Goal: Information Seeking & Learning: Stay updated

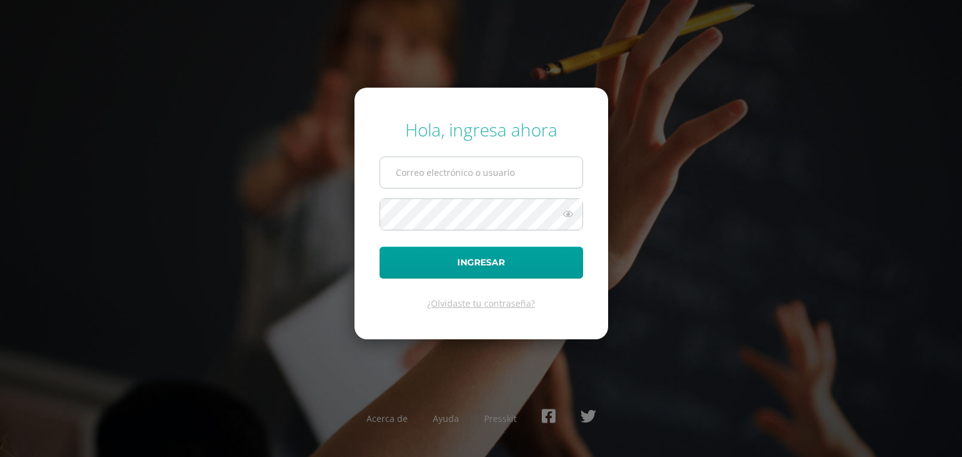
click at [479, 165] on input "text" at bounding box center [481, 172] width 202 height 31
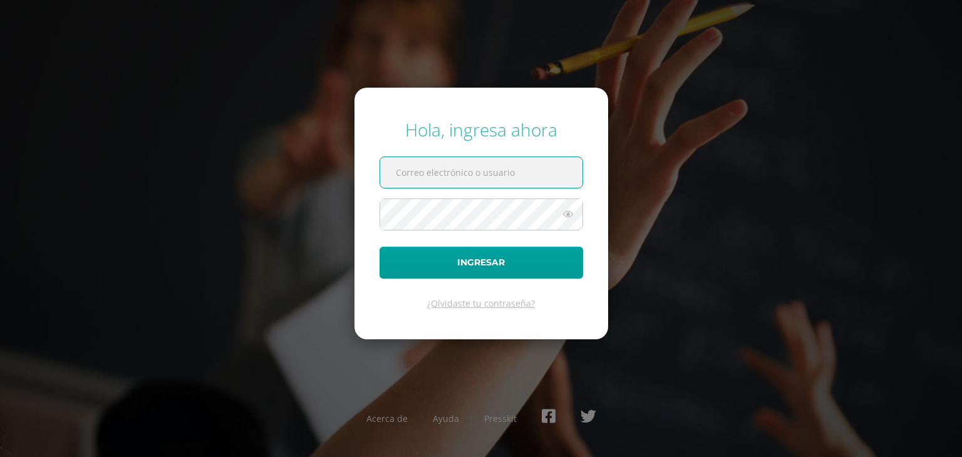
type input "ameliacotiy@colegiovalles.com"
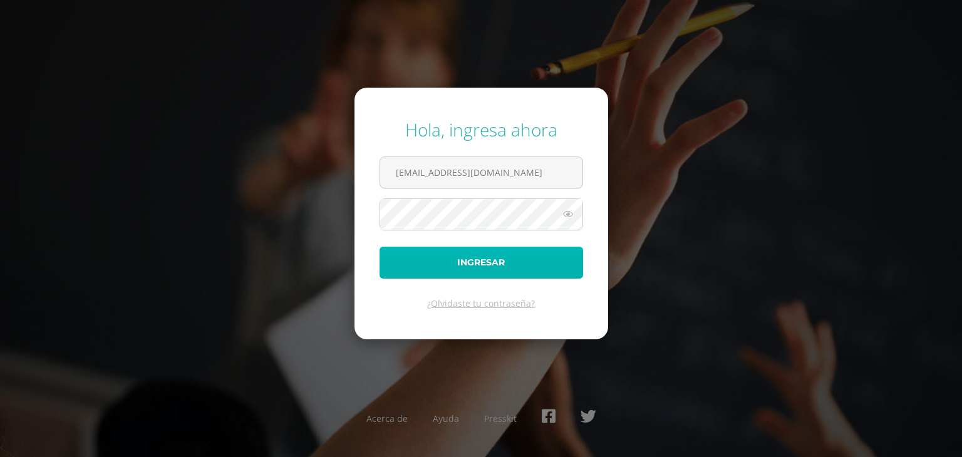
click at [468, 256] on button "Ingresar" at bounding box center [482, 263] width 204 height 32
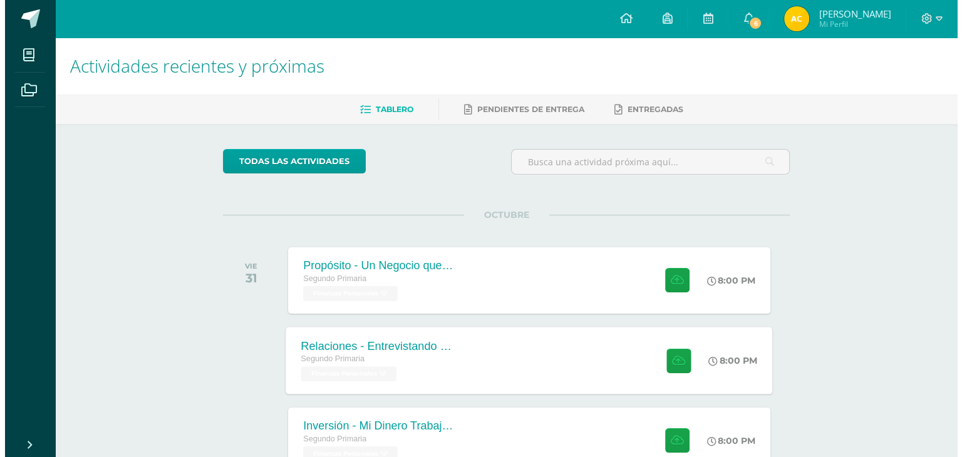
scroll to position [125, 0]
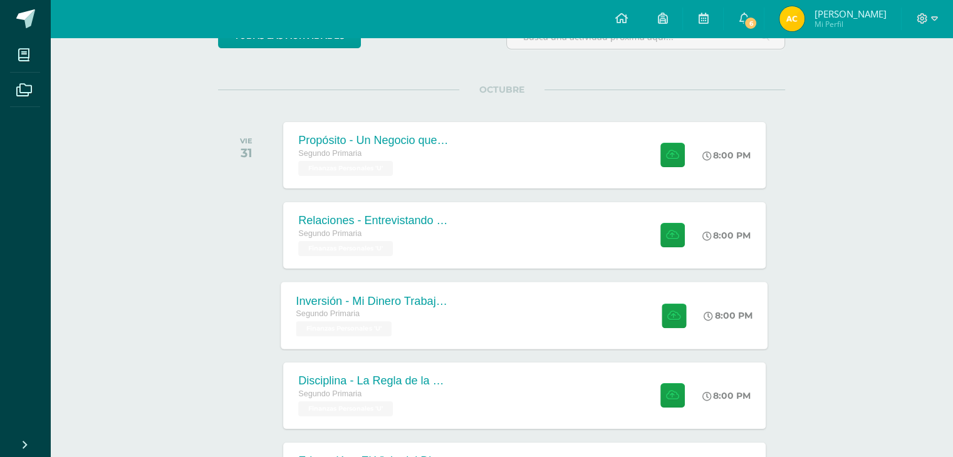
click at [396, 303] on div "Inversión - Mi Dinero Trabajador" at bounding box center [372, 300] width 152 height 13
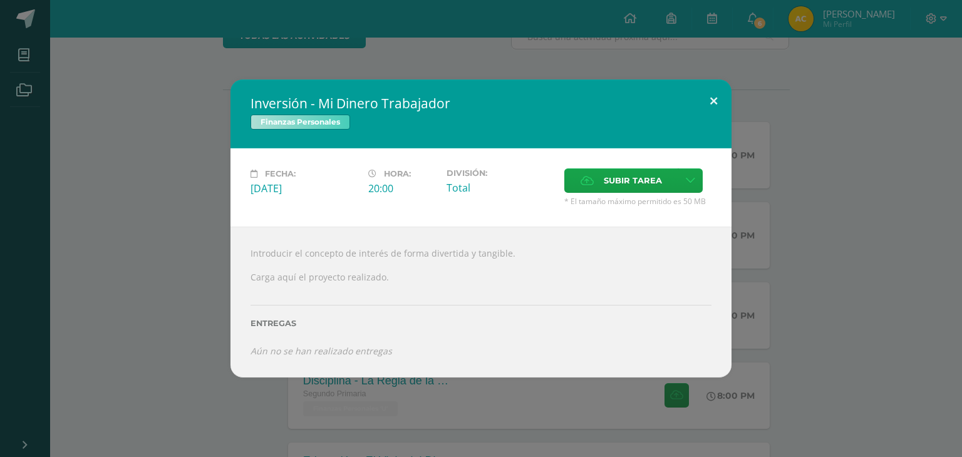
click at [710, 100] on button at bounding box center [714, 101] width 36 height 43
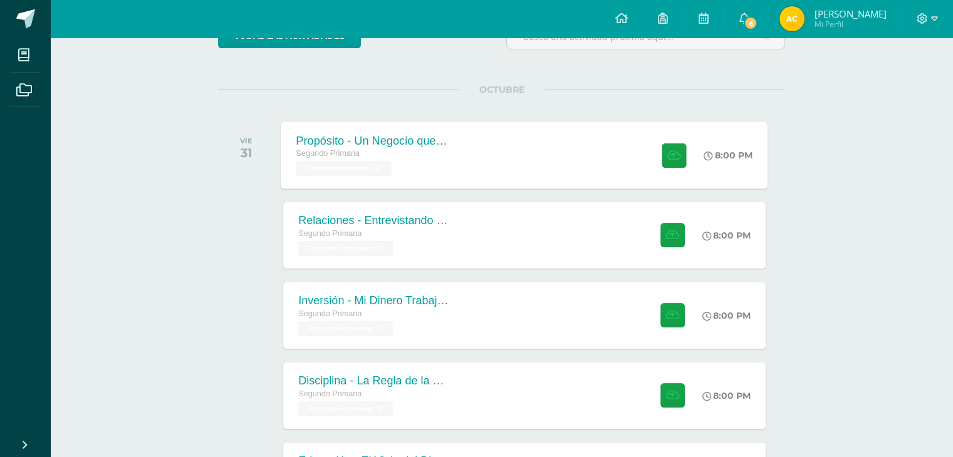
click at [405, 137] on div "Propósito - Un Negocio que [PERSON_NAME]" at bounding box center [372, 140] width 152 height 13
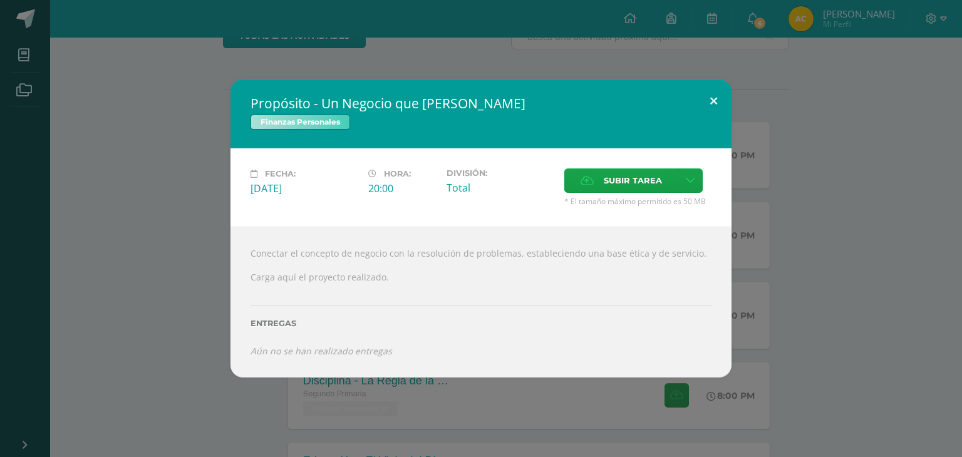
click at [706, 95] on button at bounding box center [714, 101] width 36 height 43
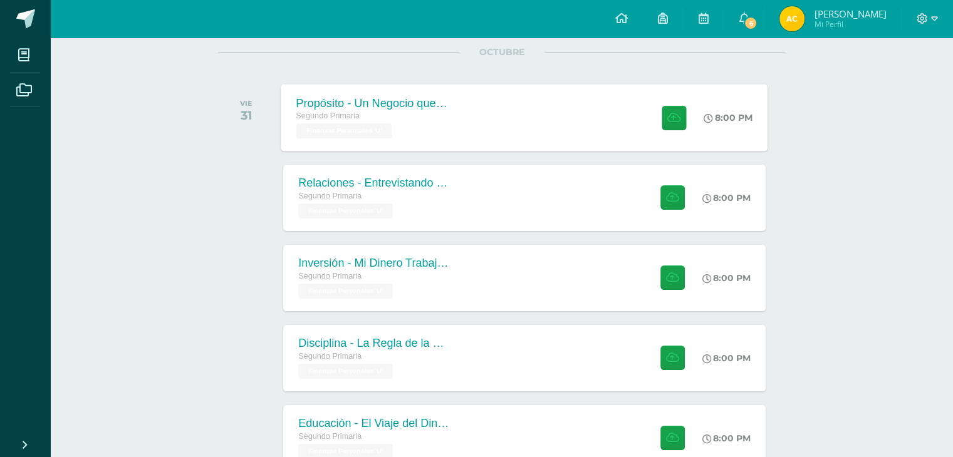
scroll to position [78, 0]
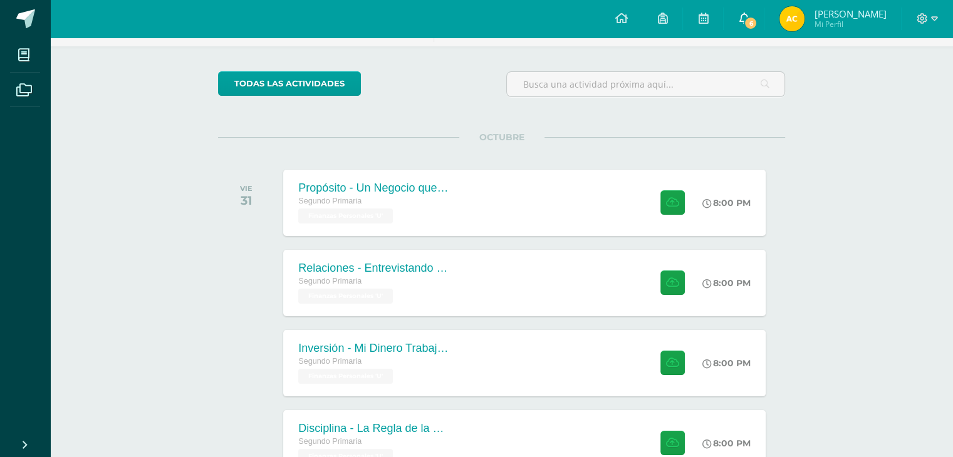
click at [749, 25] on span "6" at bounding box center [750, 23] width 14 height 14
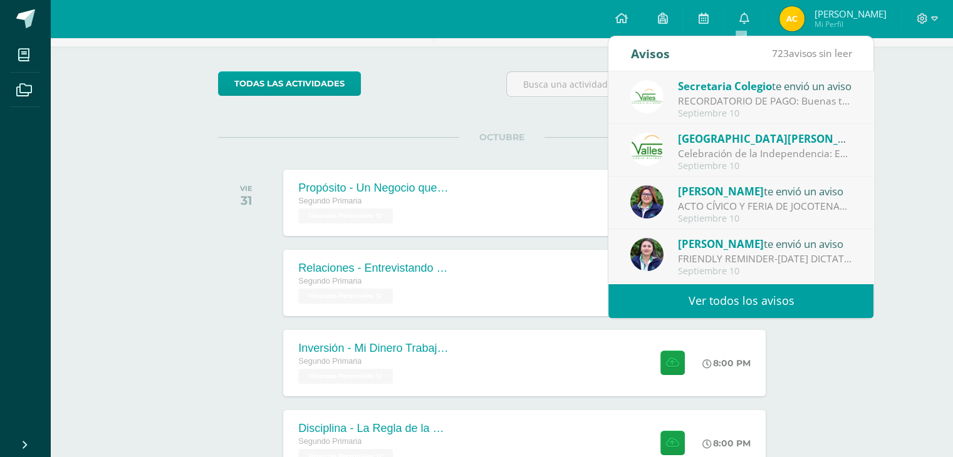
click at [758, 96] on div "RECORDATORIO DE PAGO: Buenas tardes, estimados padres de familia: Es un gusto s…" at bounding box center [765, 101] width 174 height 14
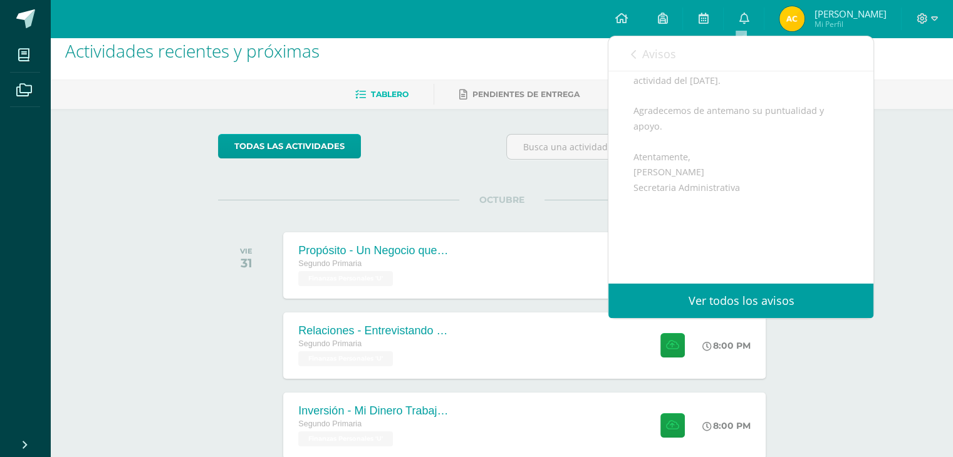
scroll to position [235, 0]
click at [762, 301] on link "Ver todos los avisos" at bounding box center [740, 301] width 265 height 34
